Goal: Entertainment & Leisure: Browse casually

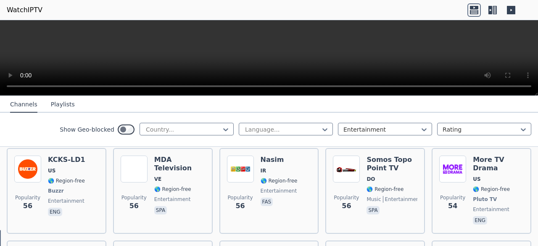
scroll to position [1972, 0]
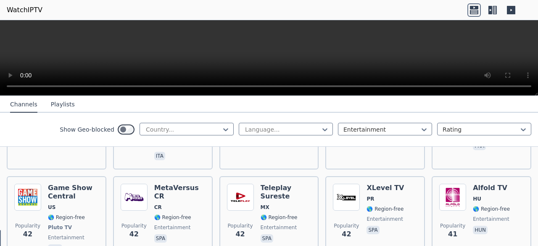
scroll to position [2568, 0]
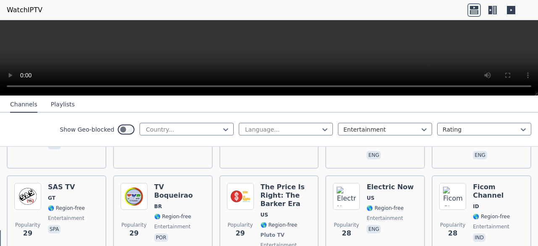
scroll to position [3503, 0]
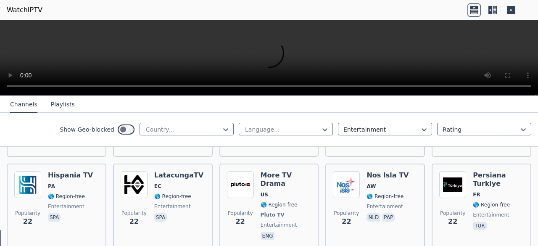
scroll to position [4074, 0]
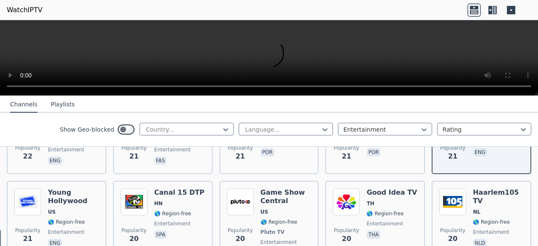
scroll to position [4261, 0]
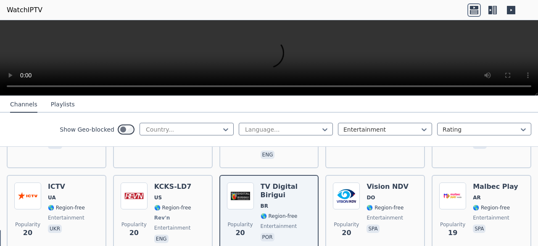
scroll to position [4345, 0]
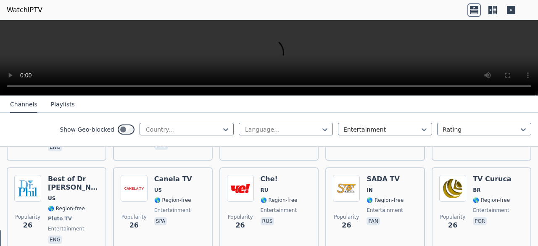
scroll to position [3710, 0]
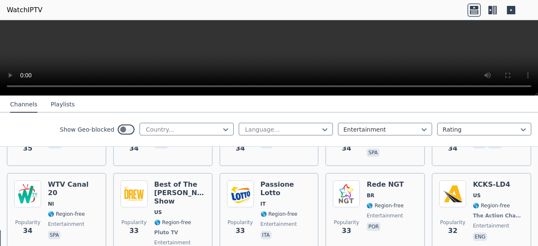
scroll to position [3116, 0]
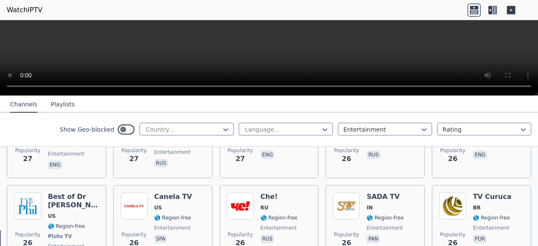
scroll to position [3738, 0]
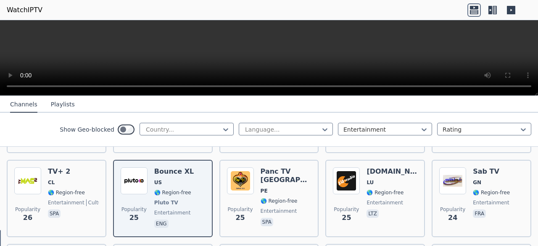
scroll to position [3856, 0]
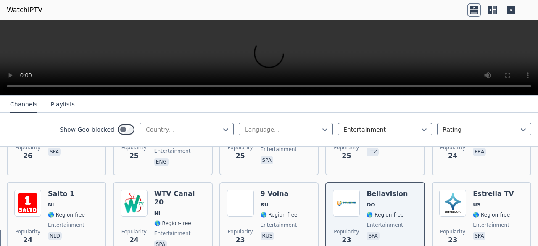
scroll to position [3906, 0]
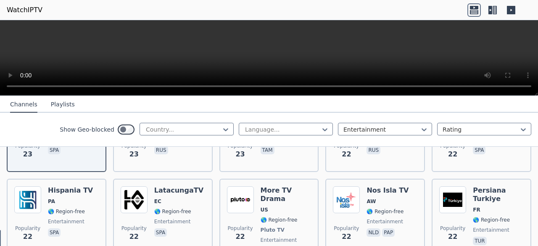
scroll to position [4086, 0]
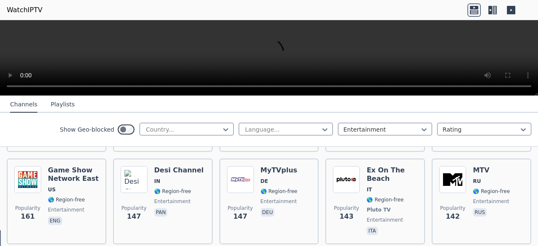
scroll to position [640, 0]
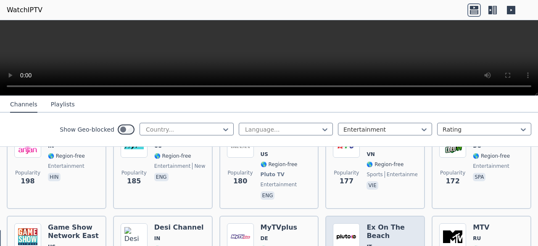
click at [355, 223] on img at bounding box center [346, 236] width 27 height 27
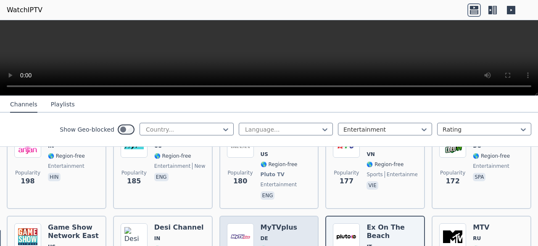
click at [245, 225] on img at bounding box center [240, 236] width 27 height 27
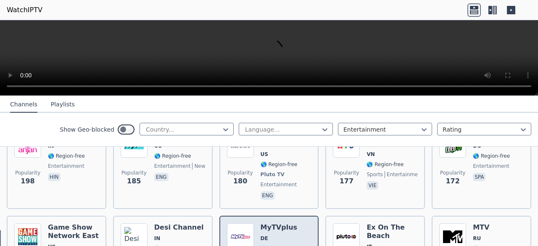
click at [245, 225] on img at bounding box center [240, 236] width 27 height 27
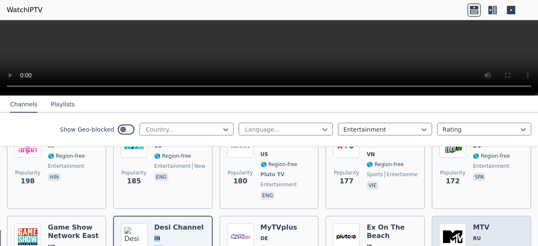
click at [452, 223] on img at bounding box center [452, 236] width 27 height 27
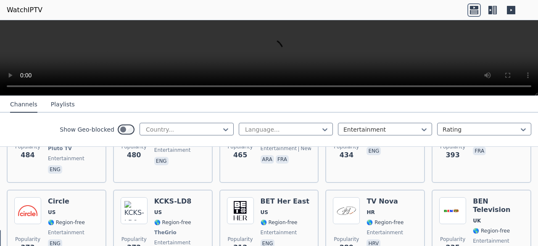
scroll to position [387, 0]
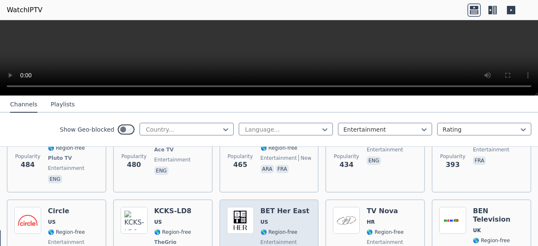
click at [289, 211] on div "BET Her East US 🌎 Region-free entertainment eng" at bounding box center [285, 238] width 49 height 62
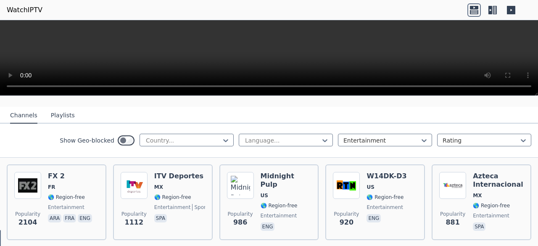
scroll to position [37, 0]
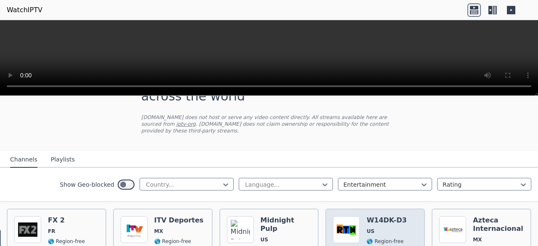
click at [373, 238] on span "🌎 Region-free" at bounding box center [384, 241] width 37 height 7
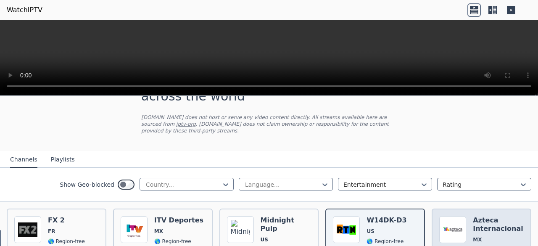
click at [485, 223] on h6 "Azteca Internacional" at bounding box center [498, 224] width 51 height 17
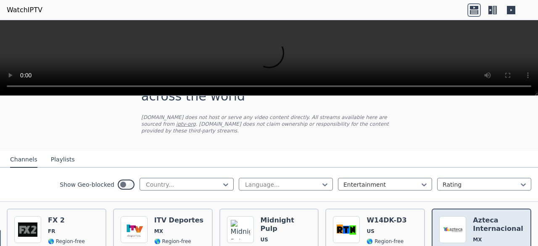
click at [485, 223] on h6 "Azteca Internacional" at bounding box center [498, 224] width 51 height 17
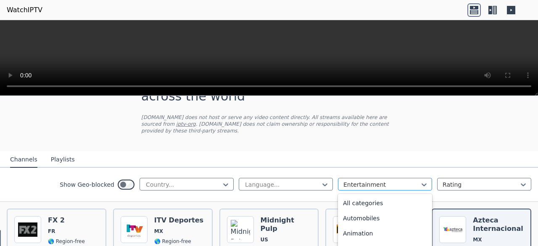
click at [413, 180] on div at bounding box center [381, 184] width 76 height 8
click at [377, 210] on div "Classic" at bounding box center [385, 216] width 94 height 15
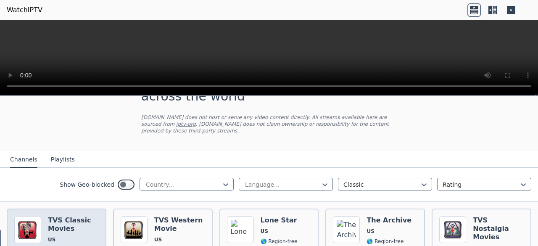
click at [69, 224] on h6 "TVS Classic Movies" at bounding box center [73, 224] width 51 height 17
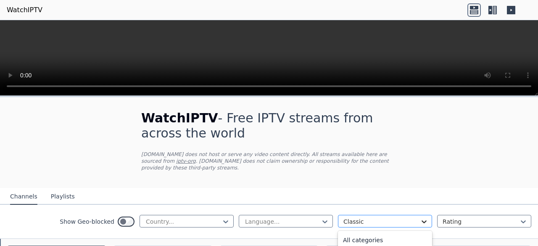
click at [420, 217] on icon at bounding box center [424, 221] width 8 height 8
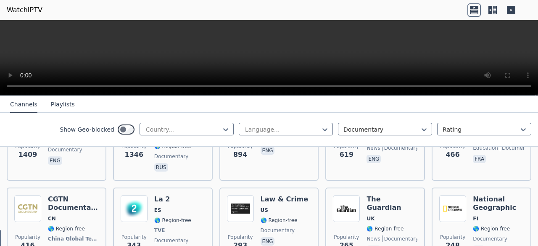
scroll to position [144, 0]
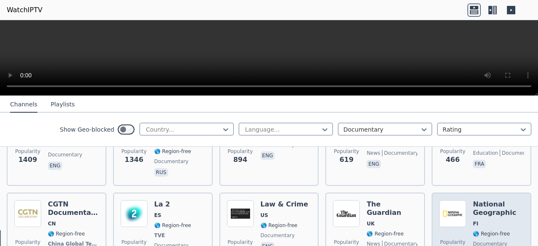
click at [459, 218] on img at bounding box center [452, 213] width 27 height 27
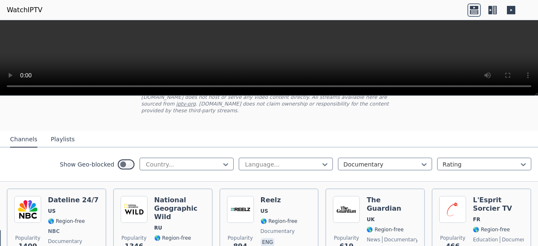
scroll to position [33, 0]
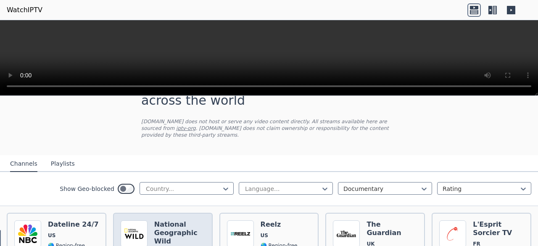
click at [197, 236] on h6 "National Geographic Wild" at bounding box center [179, 232] width 51 height 25
click at [191, 234] on h6 "National Geographic Wild" at bounding box center [179, 232] width 51 height 25
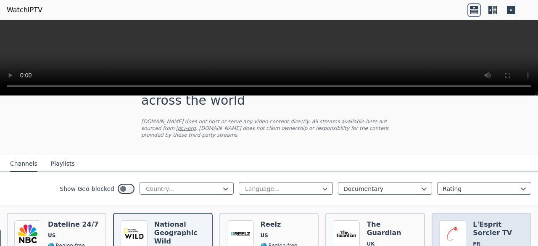
click at [458, 226] on img at bounding box center [452, 233] width 27 height 27
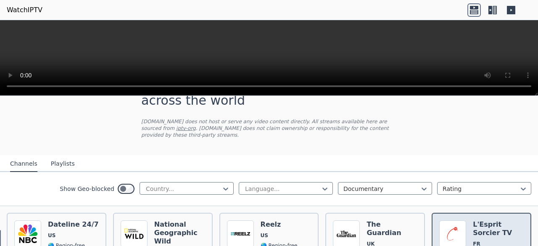
click at [458, 226] on img at bounding box center [452, 233] width 27 height 27
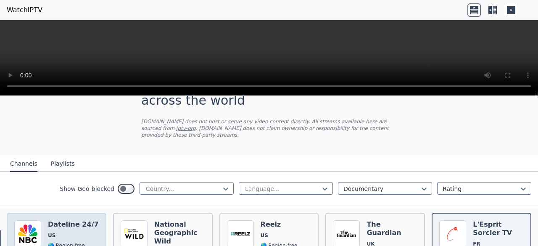
click at [56, 232] on span "US" at bounding box center [73, 235] width 51 height 7
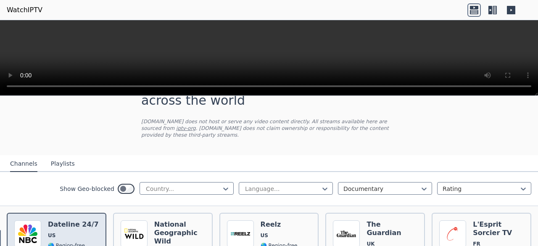
click at [56, 232] on span "US" at bounding box center [73, 235] width 51 height 7
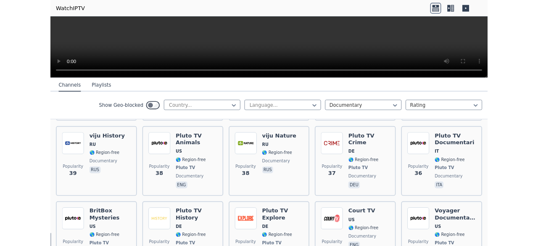
scroll to position [1569, 0]
